Goal: Find contact information: Find contact information

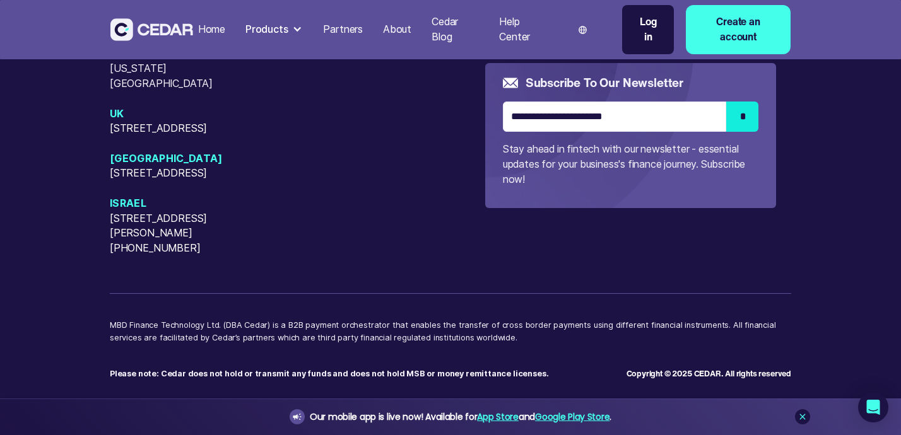
scroll to position [6013, 0]
drag, startPoint x: 189, startPoint y: 184, endPoint x: 110, endPoint y: 162, distance: 81.3
click at [110, 31] on span "[STREET_ADDRESS][PERSON_NAME][US_STATE]" at bounding box center [189, 16] width 158 height 30
copy span "[STREET_ADDRESS][PERSON_NAME][US_STATE]"
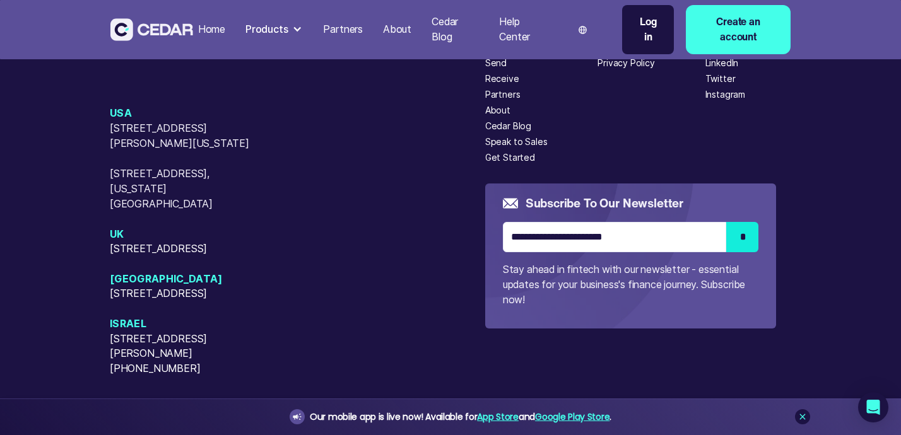
scroll to position [5834, 0]
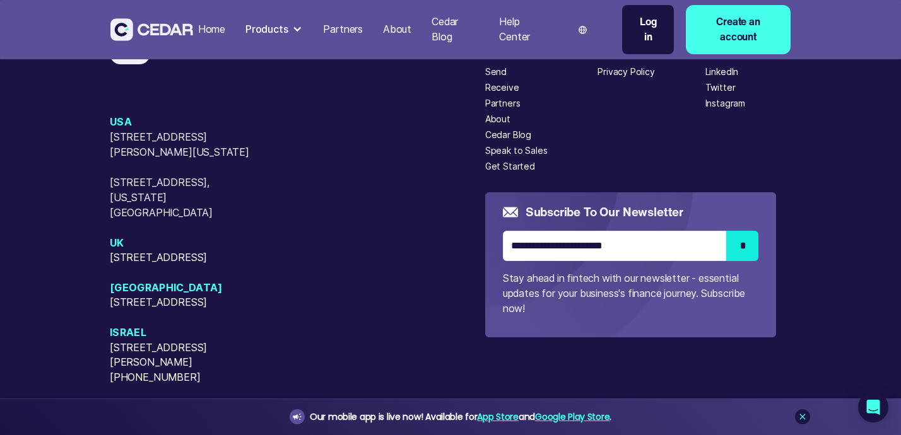
click at [507, 47] on div "Company" at bounding box center [516, 40] width 62 height 13
click at [285, 30] on div "Products" at bounding box center [266, 29] width 43 height 15
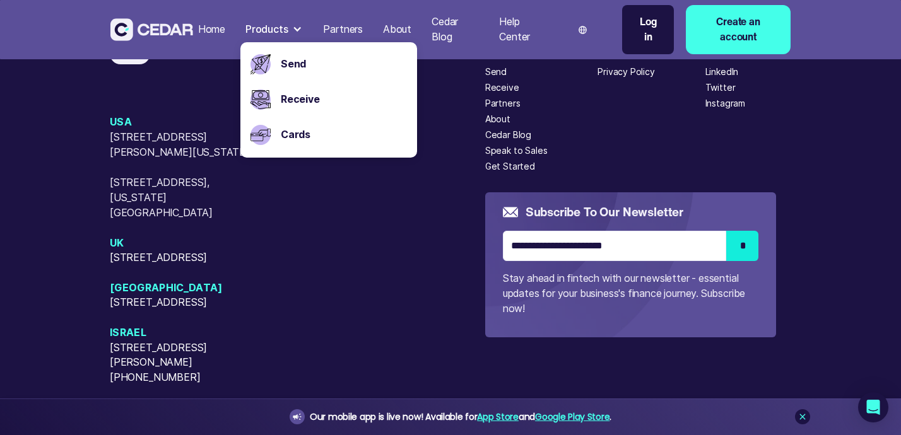
click at [404, 32] on div "About" at bounding box center [397, 29] width 28 height 15
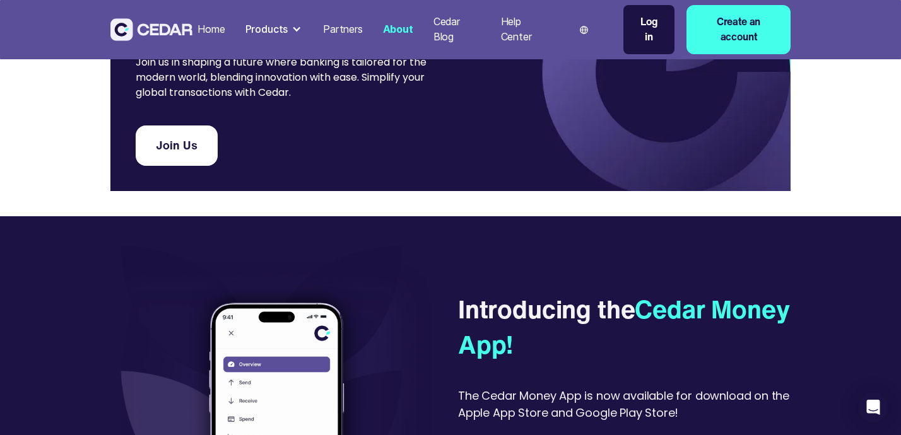
scroll to position [2218, 0]
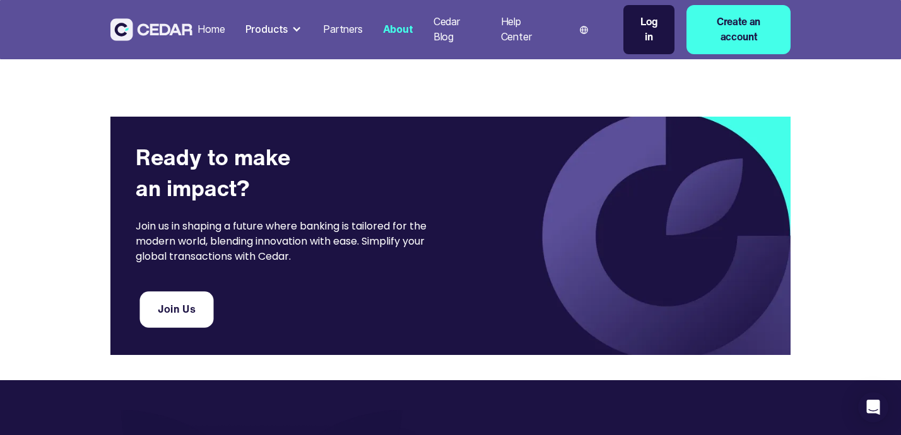
click at [175, 327] on link "Join Us" at bounding box center [176, 310] width 74 height 37
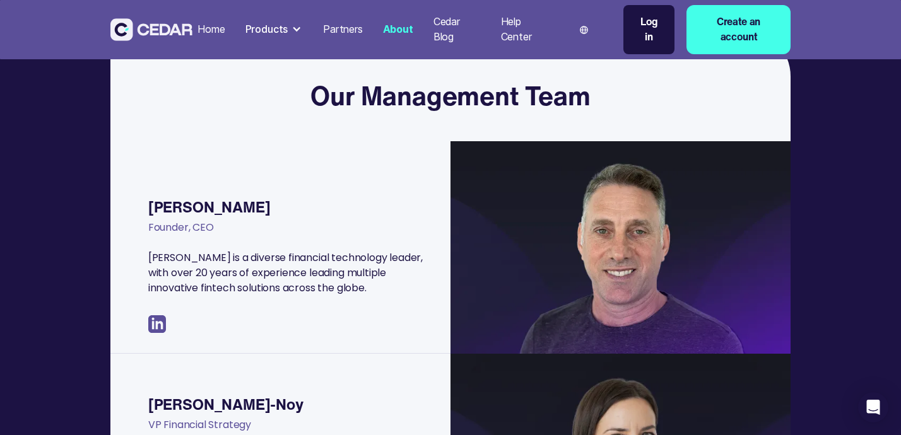
scroll to position [208, 0]
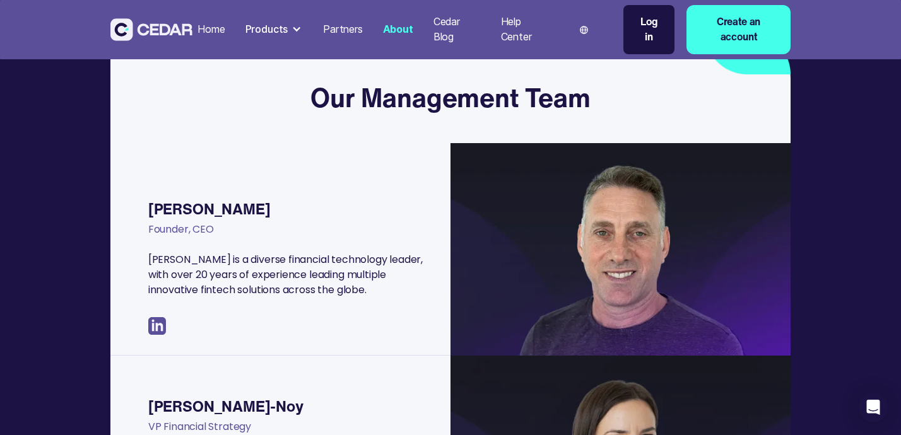
click at [158, 328] on img at bounding box center [157, 326] width 18 height 18
